Goal: Transaction & Acquisition: Purchase product/service

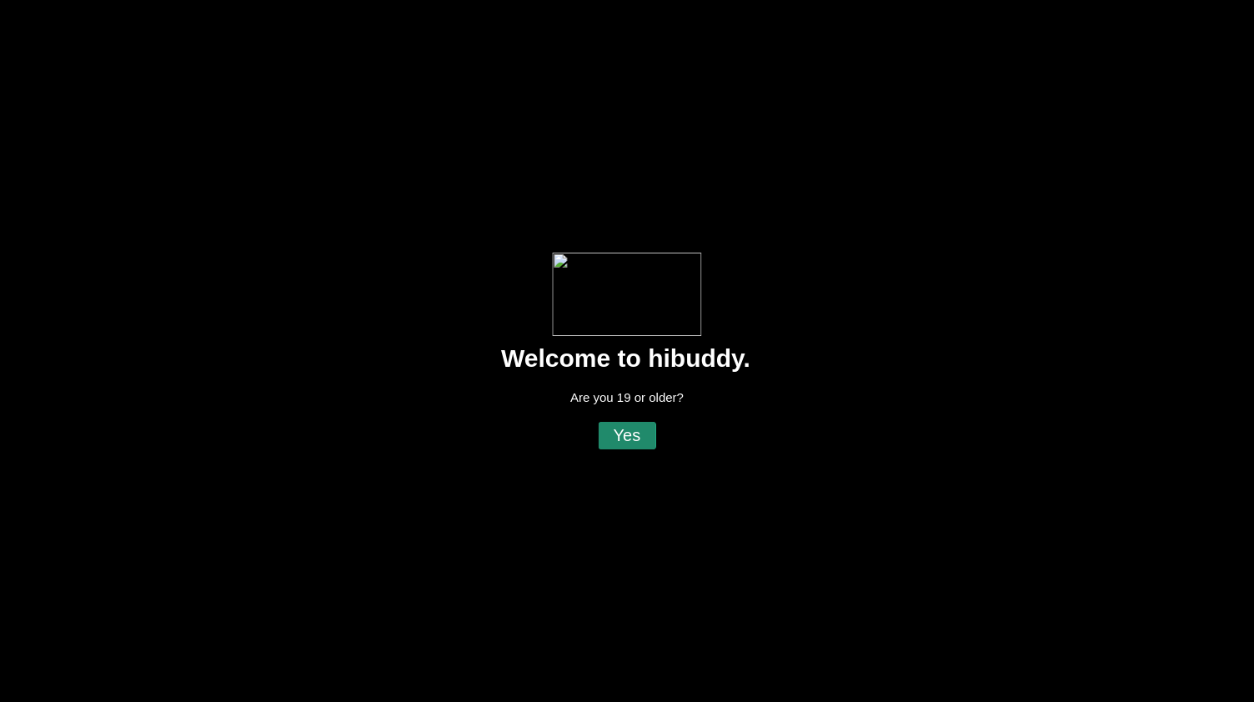
click at [624, 437] on flt-glass-pane at bounding box center [627, 351] width 1254 height 702
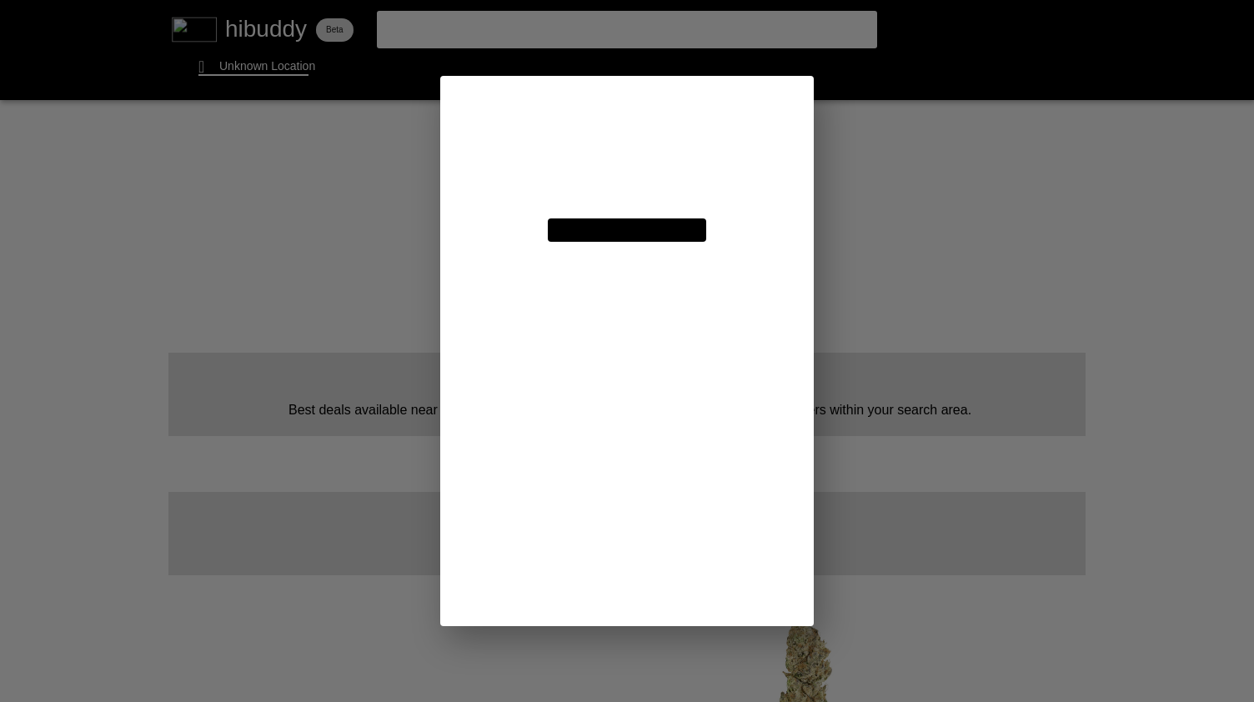
click at [253, 60] on flt-glass-pane at bounding box center [627, 351] width 1254 height 702
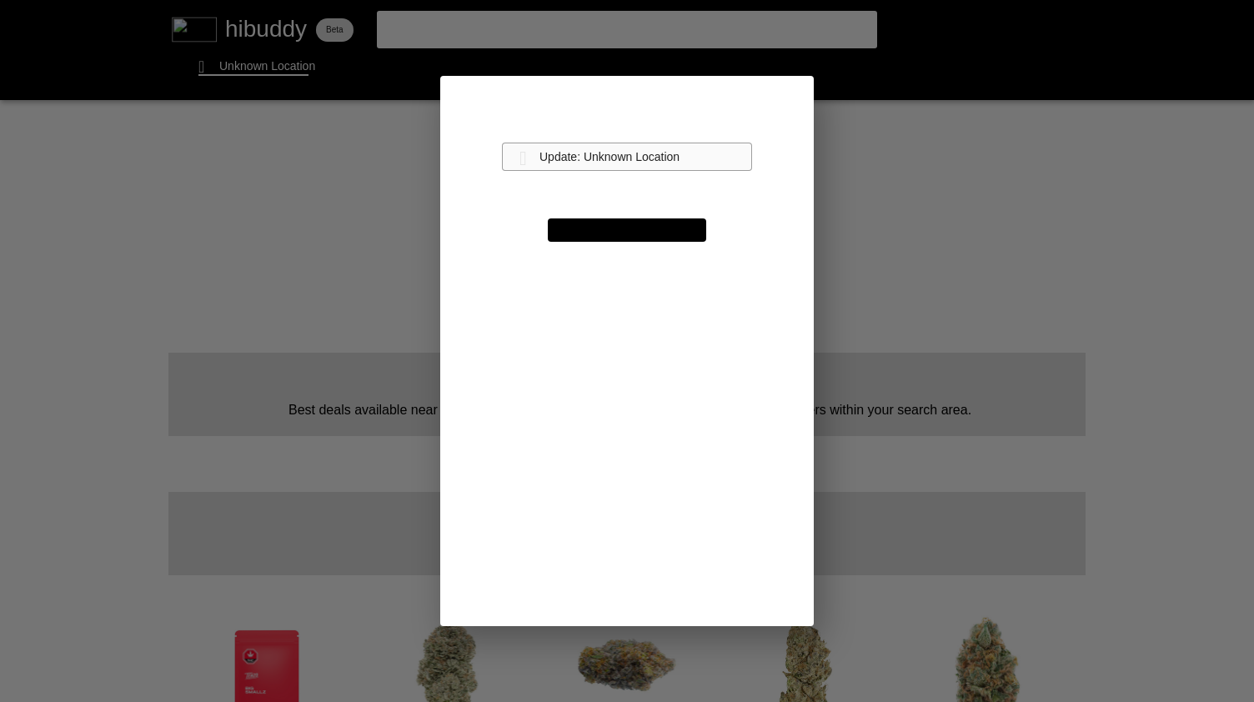
click at [595, 148] on flt-glass-pane at bounding box center [627, 351] width 1254 height 702
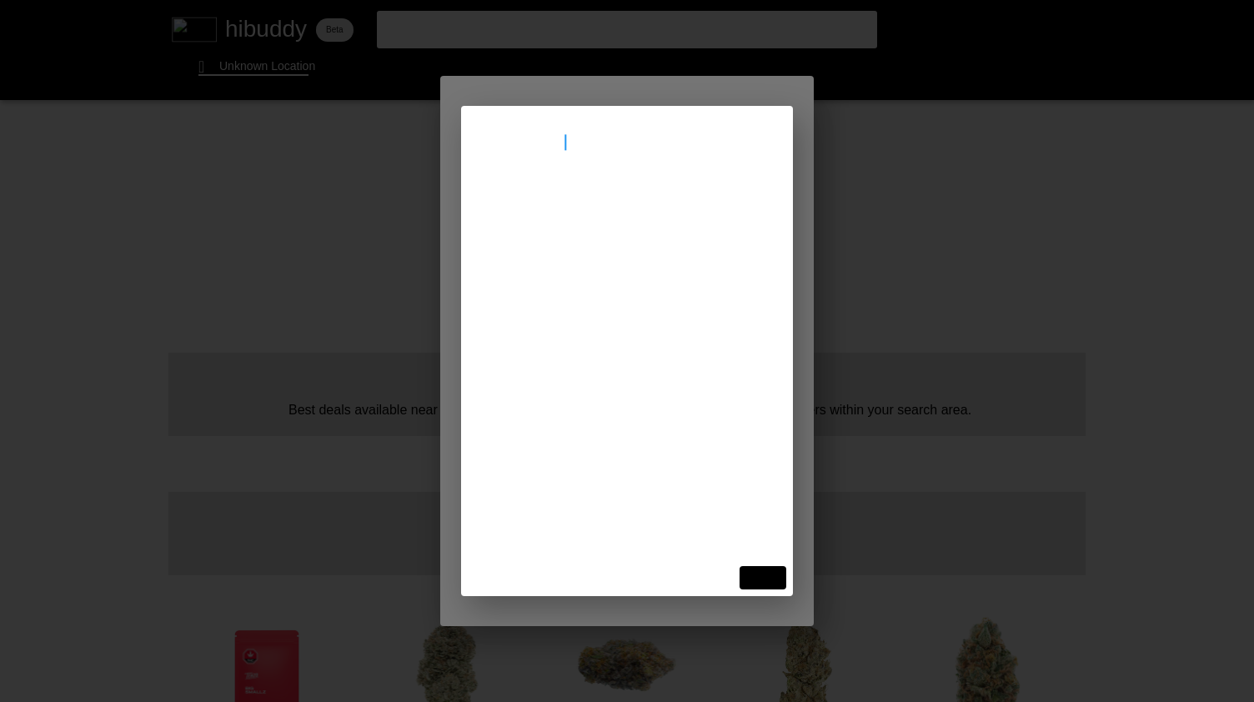
type input "[STREET_ADDRESS]"
click at [589, 209] on flt-glass-pane at bounding box center [627, 351] width 1254 height 702
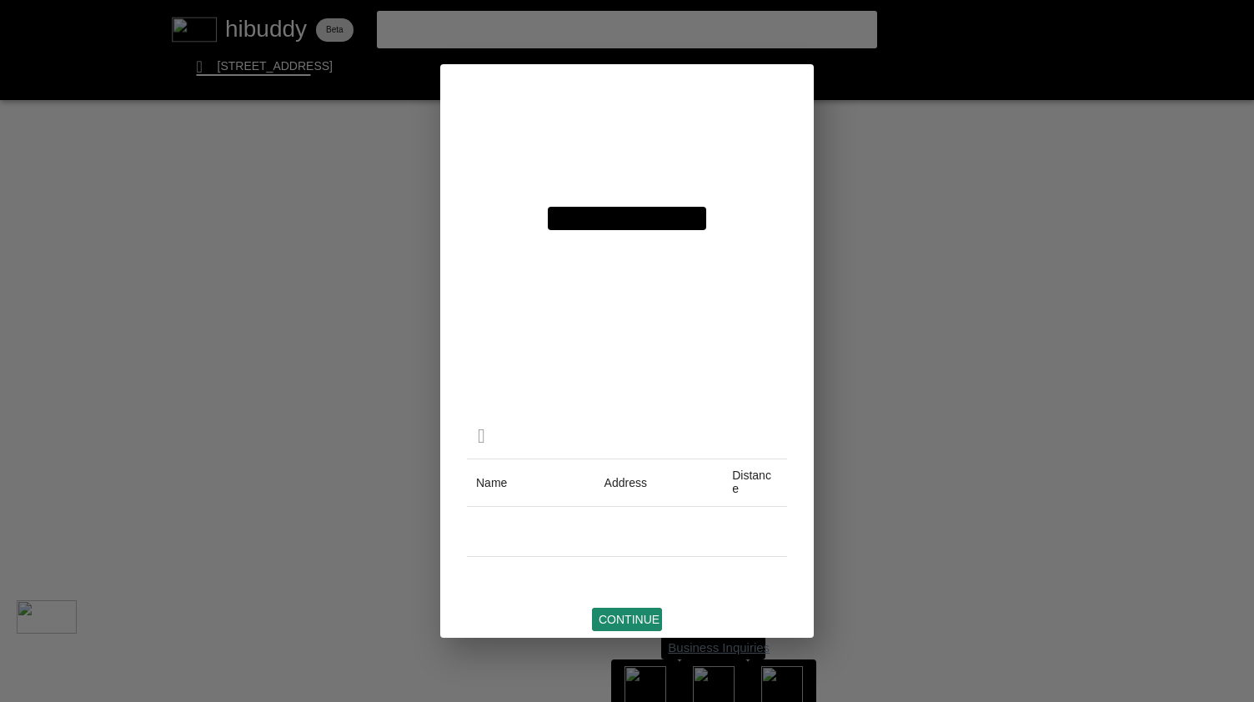
click at [628, 615] on flt-glass-pane at bounding box center [627, 351] width 1254 height 702
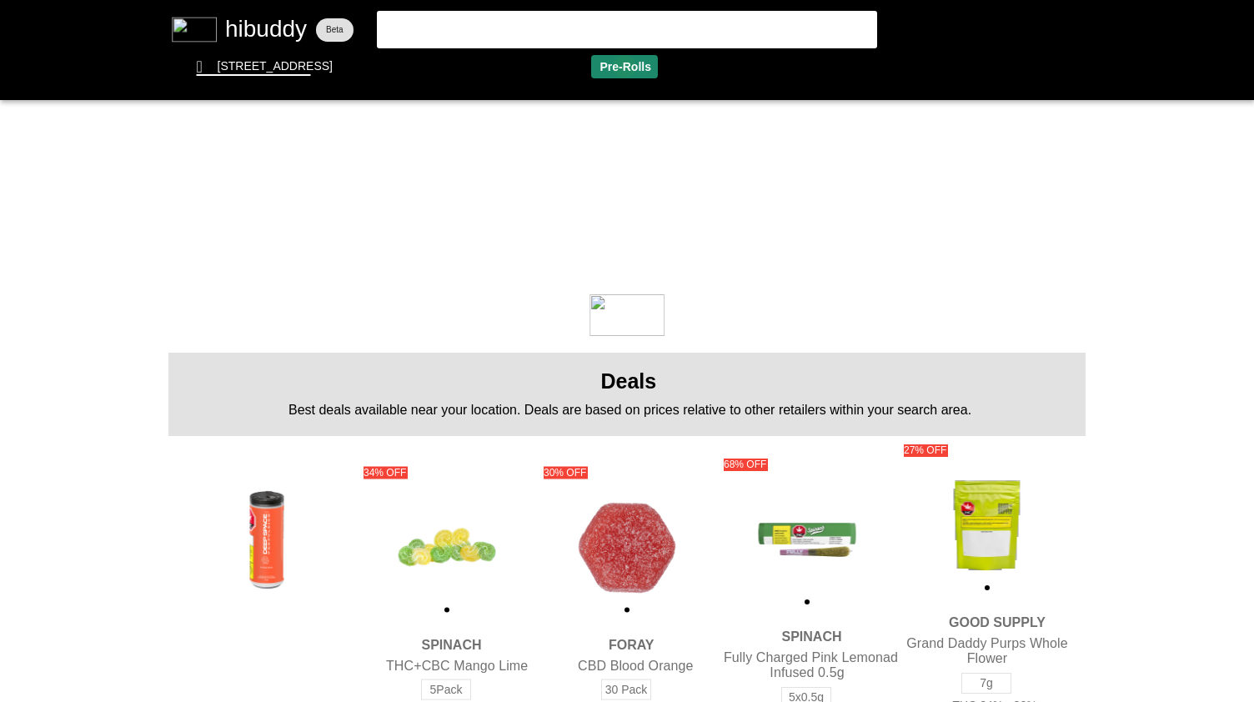
click at [624, 66] on flt-glass-pane at bounding box center [627, 351] width 1254 height 702
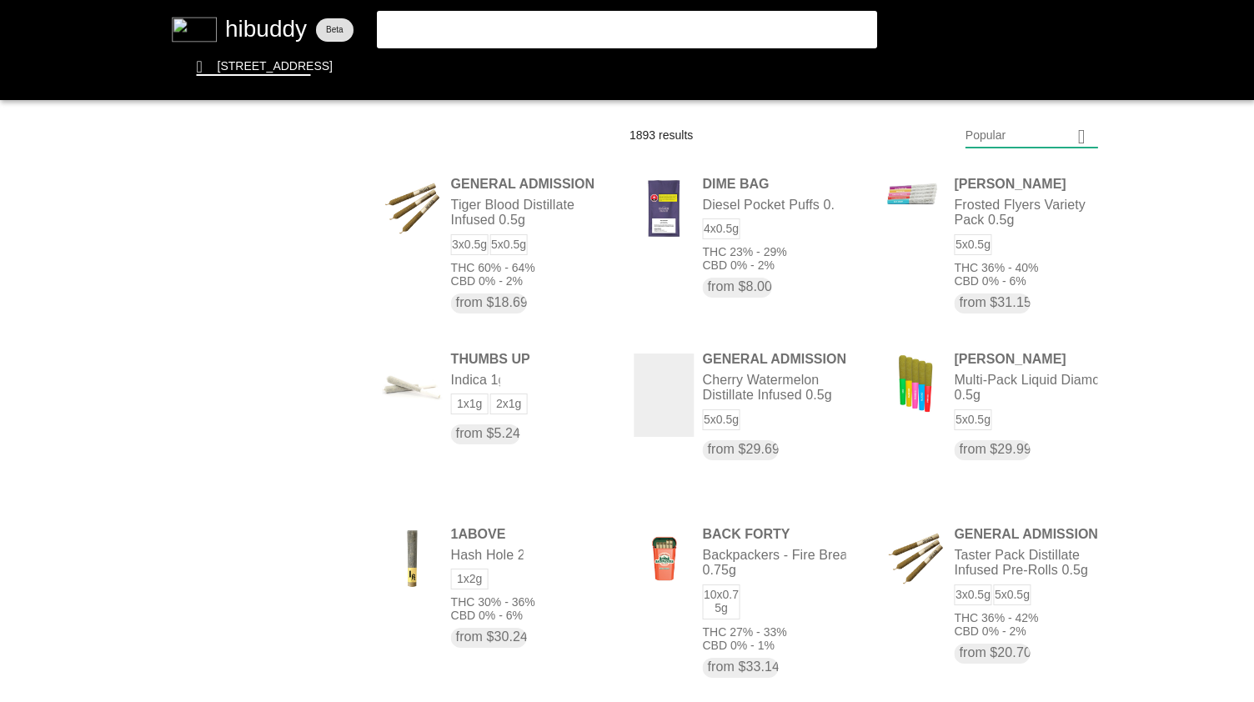
click at [1058, 126] on flt-glass-pane at bounding box center [627, 351] width 1254 height 702
click at [999, 190] on flt-glass-pane at bounding box center [627, 351] width 1254 height 702
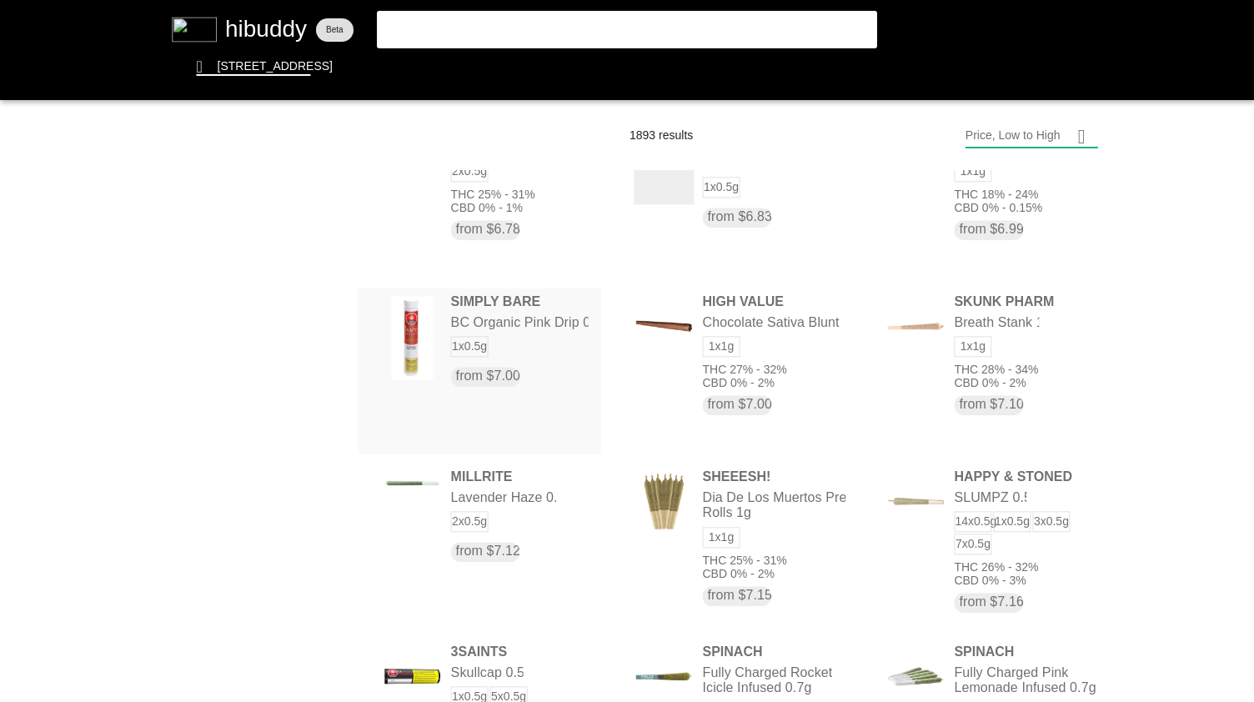
click at [514, 355] on flt-glass-pane at bounding box center [627, 351] width 1254 height 702
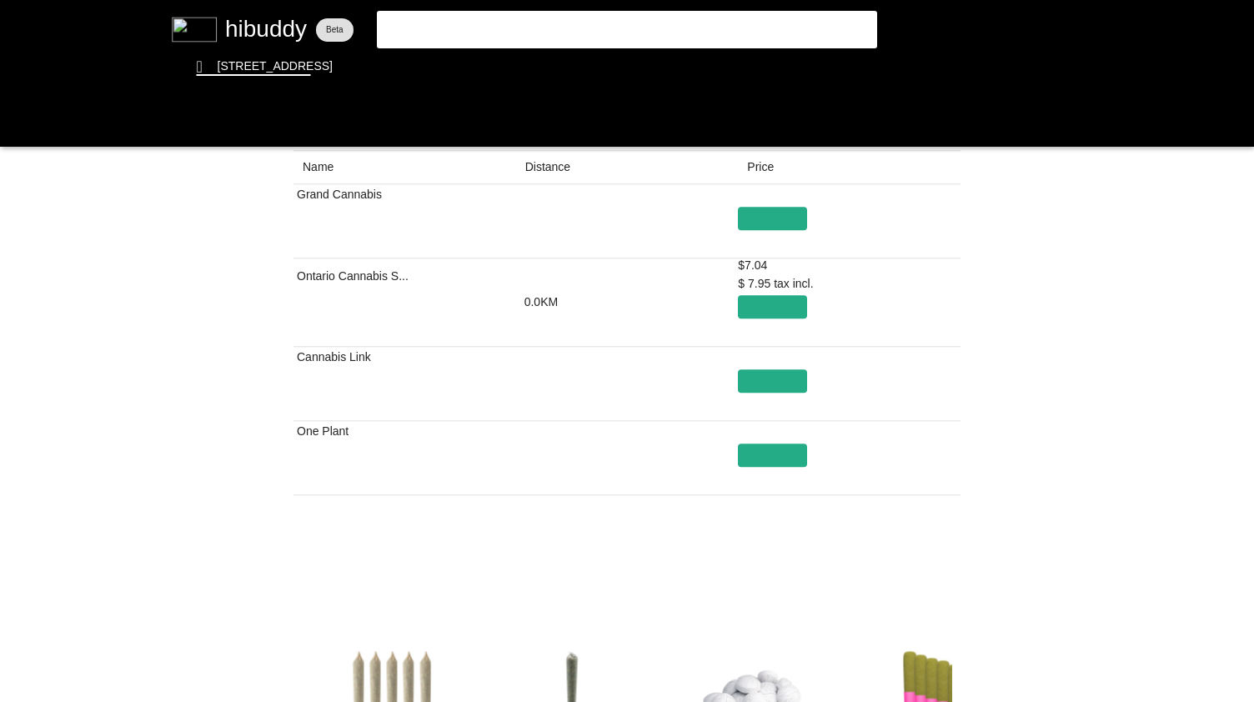
click at [544, 173] on flt-glass-pane at bounding box center [627, 351] width 1254 height 702
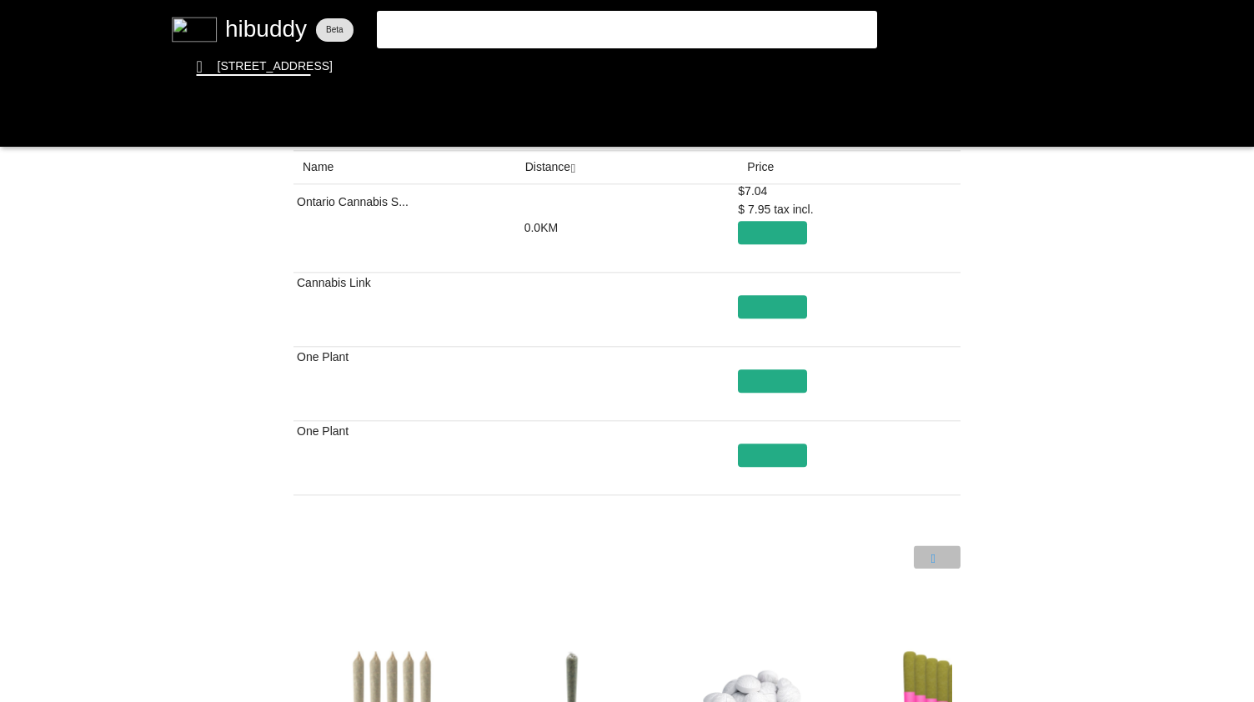
click at [934, 560] on flt-glass-pane at bounding box center [627, 351] width 1254 height 702
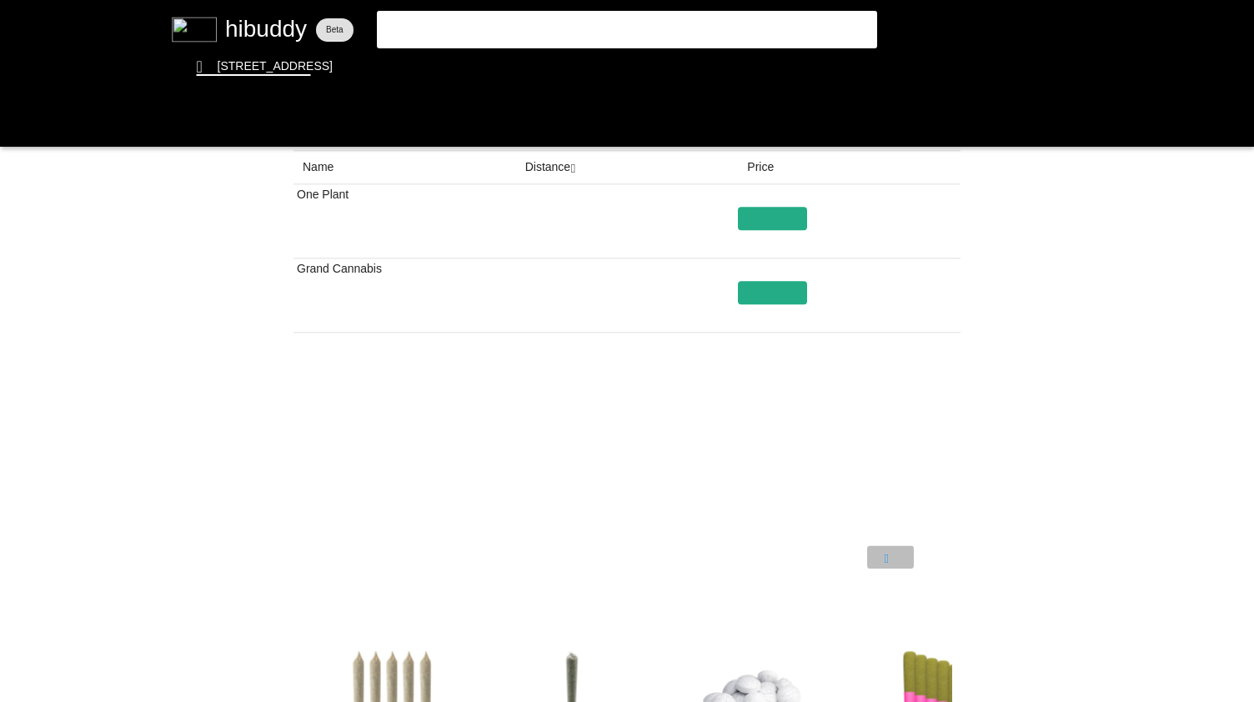
click at [886, 558] on flt-glass-pane at bounding box center [627, 351] width 1254 height 702
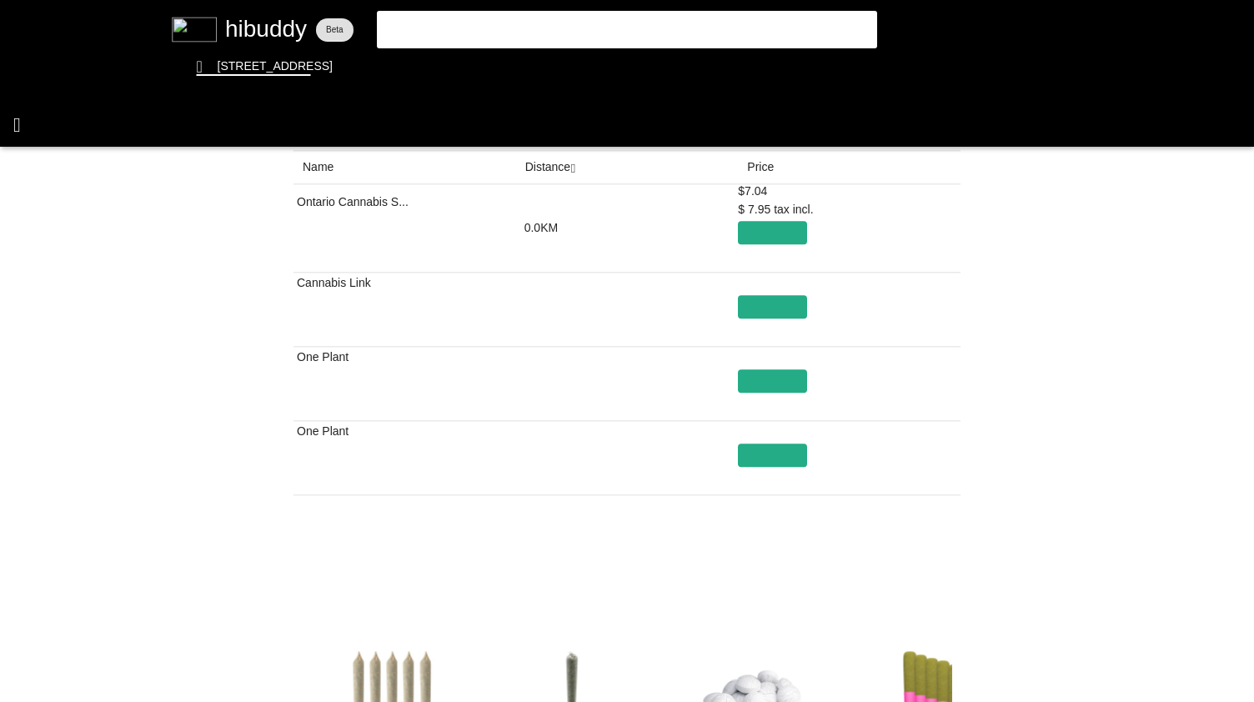
click at [40, 134] on flt-glass-pane at bounding box center [627, 351] width 1254 height 702
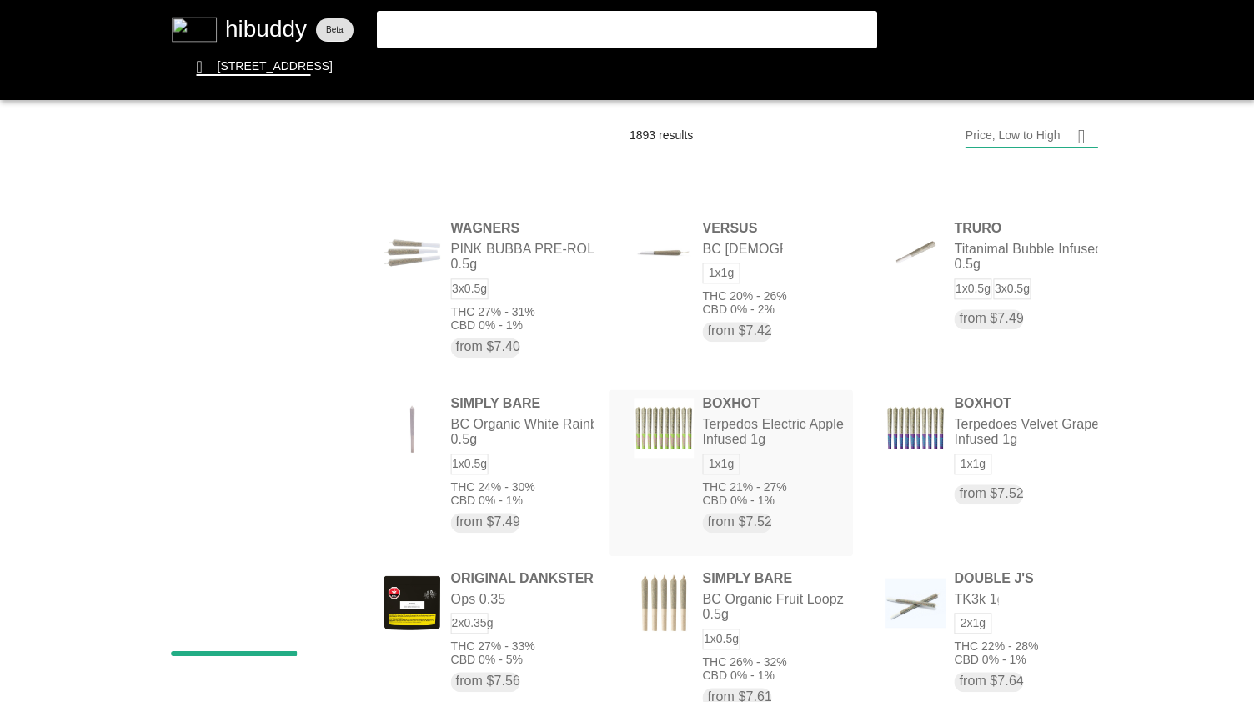
click at [509, 482] on flt-glass-pane at bounding box center [627, 351] width 1254 height 702
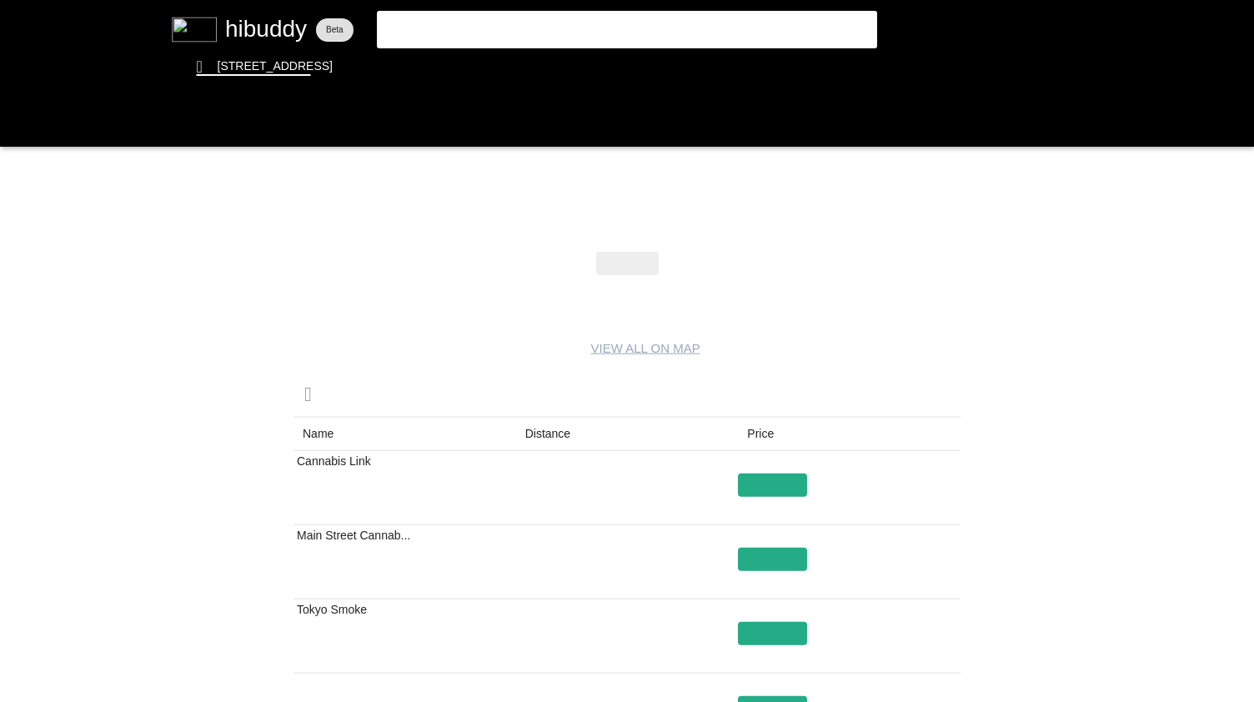
click at [550, 431] on flt-glass-pane at bounding box center [627, 351] width 1254 height 702
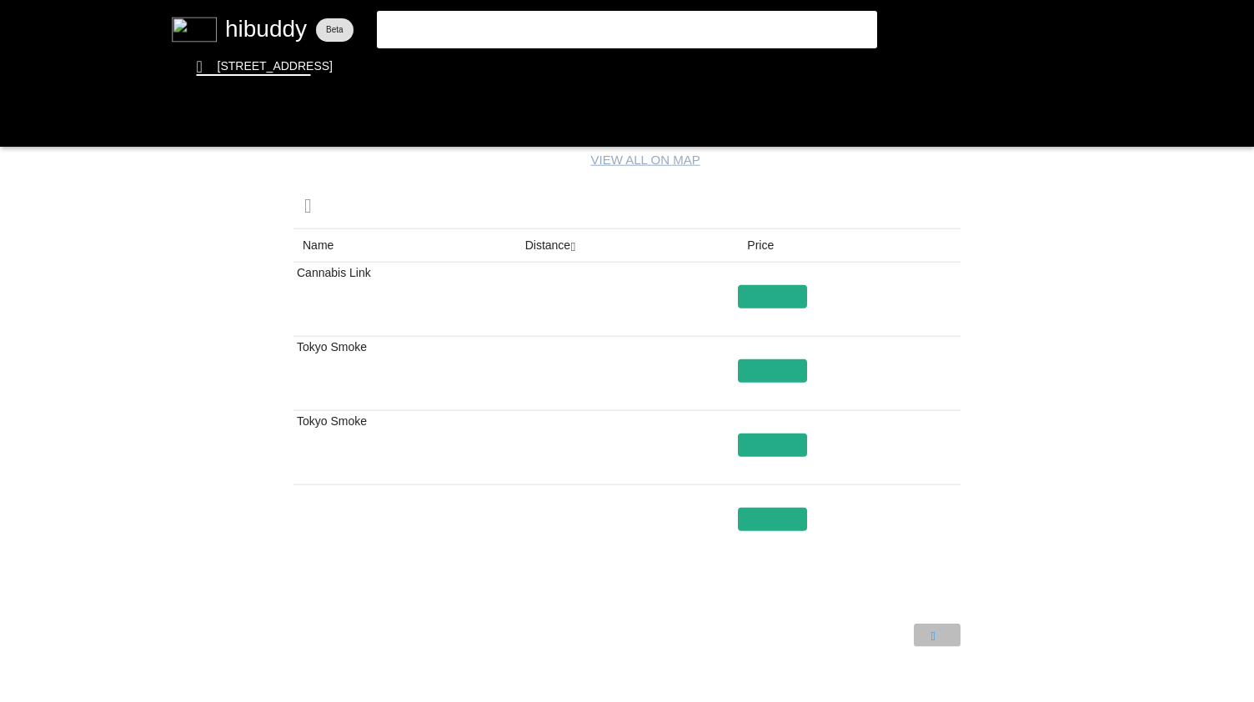
click at [942, 633] on flt-glass-pane at bounding box center [627, 351] width 1254 height 702
click at [886, 633] on flt-glass-pane at bounding box center [627, 351] width 1254 height 702
click at [26, 126] on flt-glass-pane at bounding box center [627, 351] width 1254 height 702
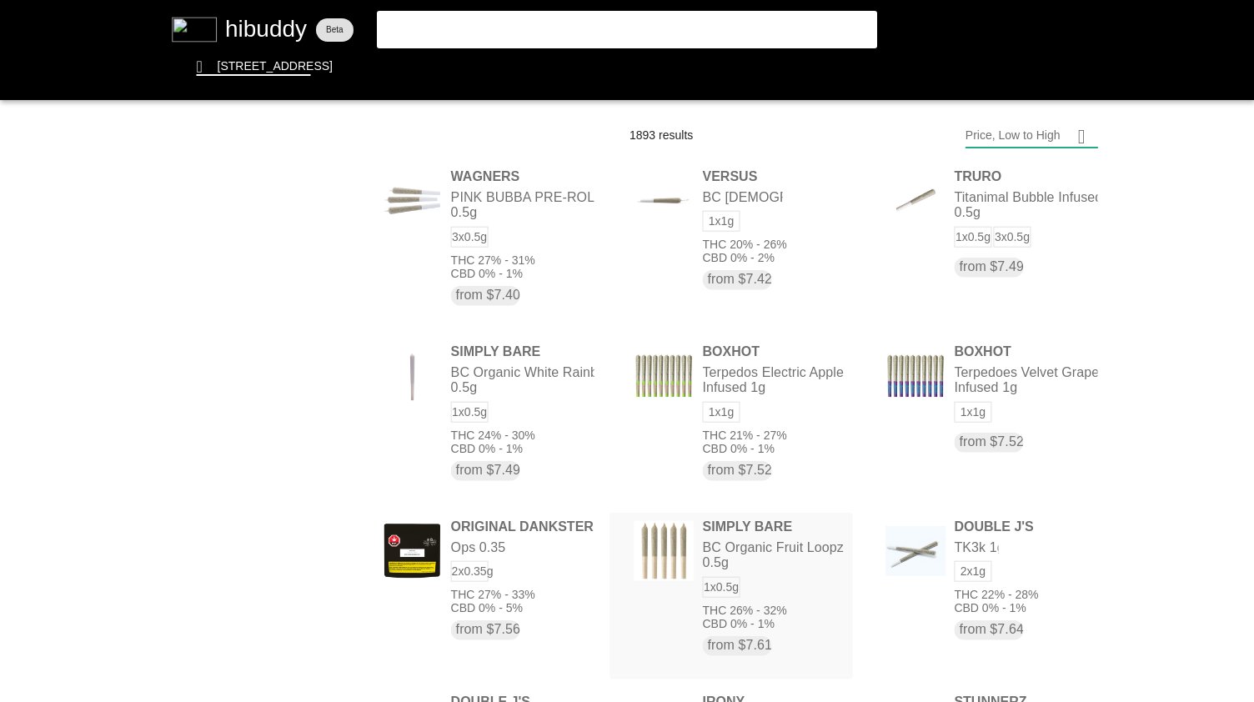
click at [804, 615] on flt-glass-pane at bounding box center [627, 351] width 1254 height 702
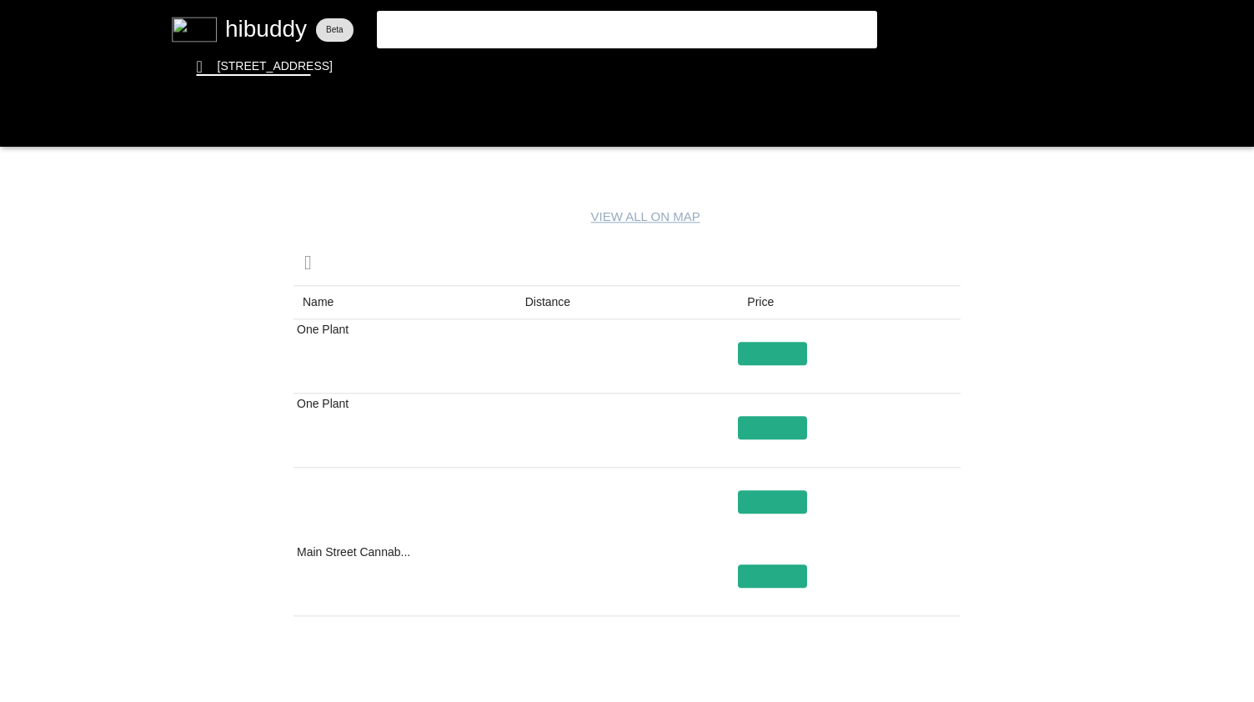
click at [564, 308] on flt-glass-pane at bounding box center [627, 351] width 1254 height 702
click at [764, 614] on flt-glass-pane at bounding box center [627, 351] width 1254 height 702
